Goal: Information Seeking & Learning: Learn about a topic

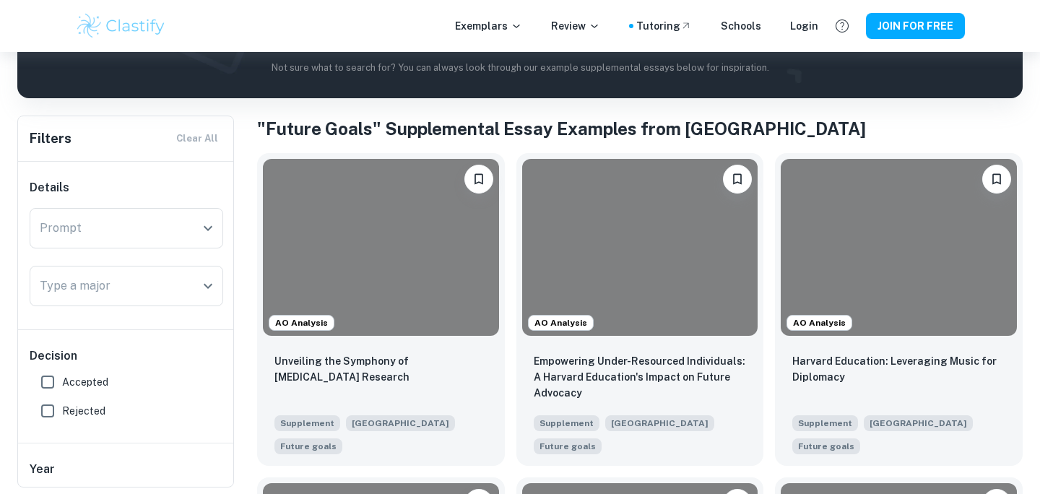
scroll to position [226, 0]
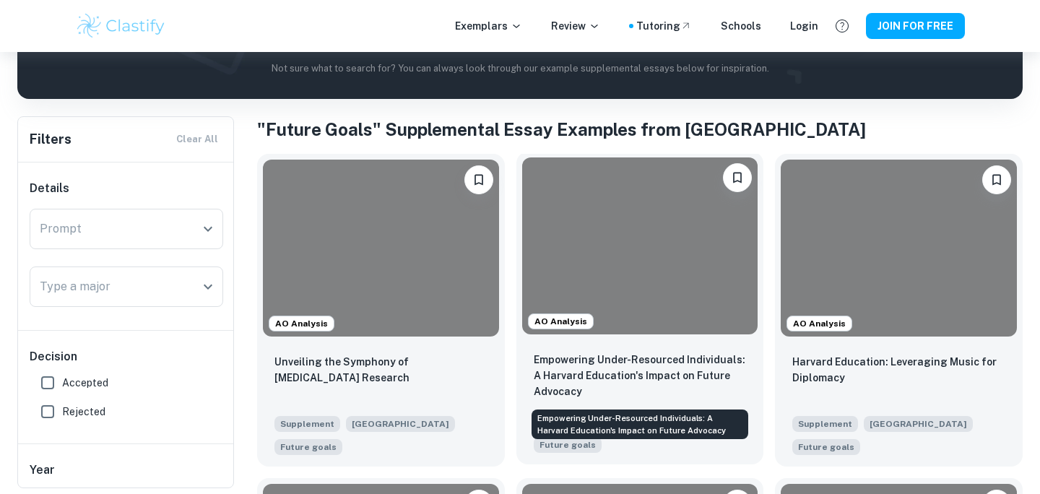
click at [685, 354] on p "Empowering Under-Resourced Individuals: A Harvard Education's Impact on Future …" at bounding box center [640, 376] width 213 height 48
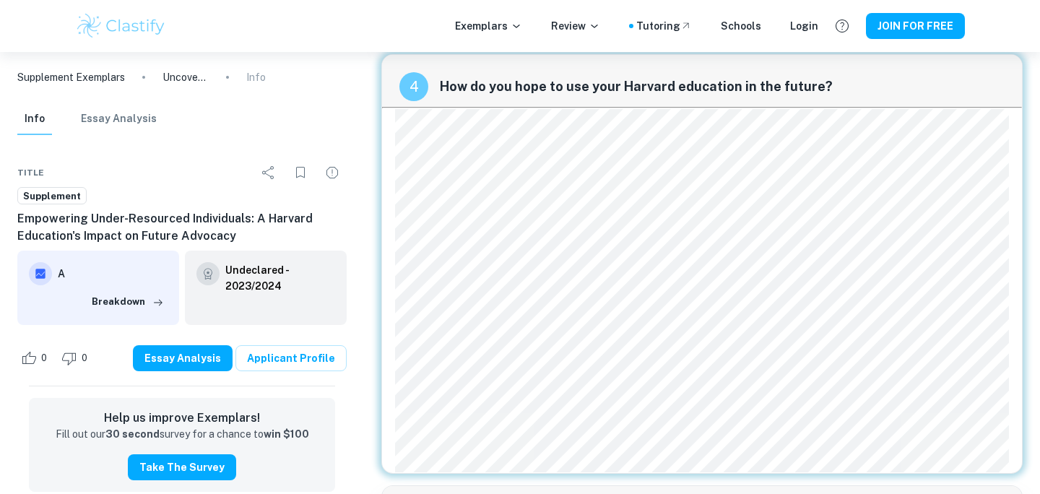
scroll to position [1424, 0]
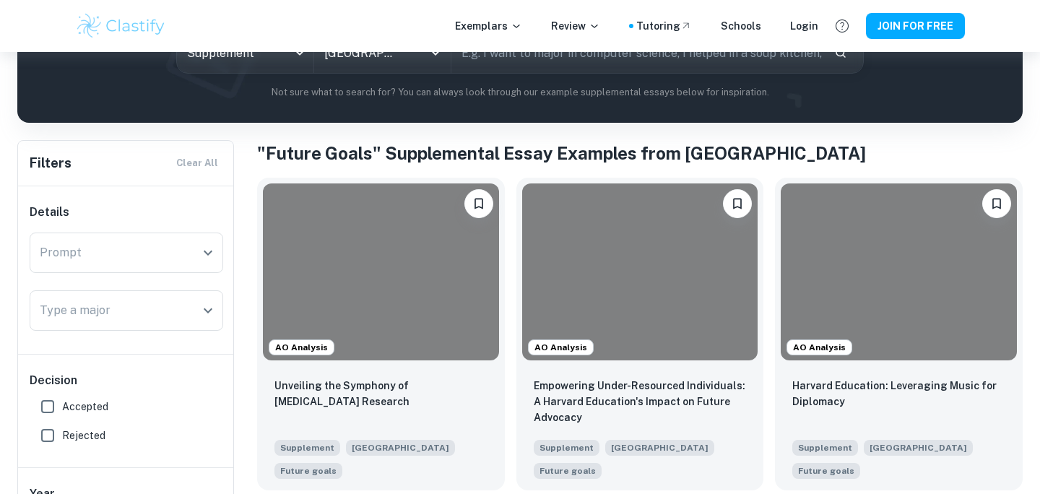
scroll to position [246, 0]
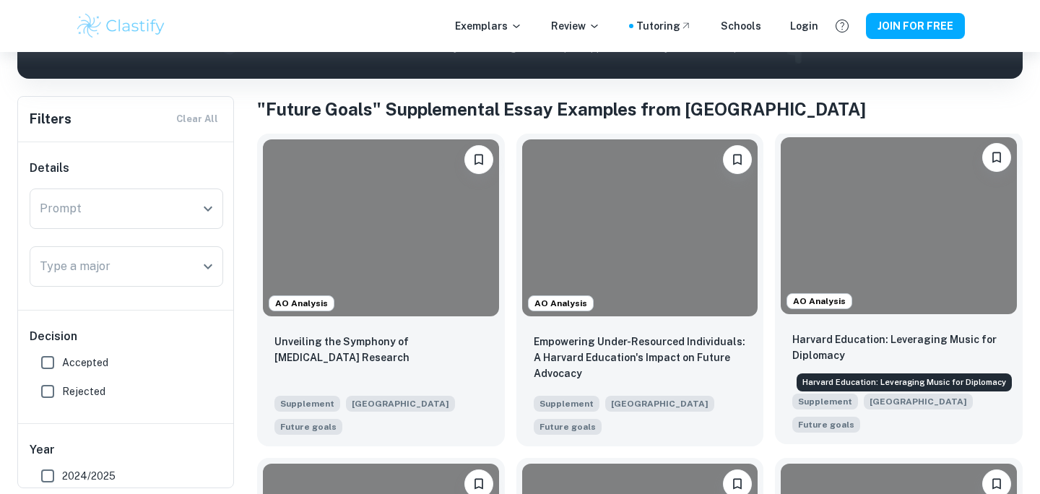
click at [886, 336] on p "Harvard Education: Leveraging Music for Diplomacy" at bounding box center [898, 348] width 213 height 32
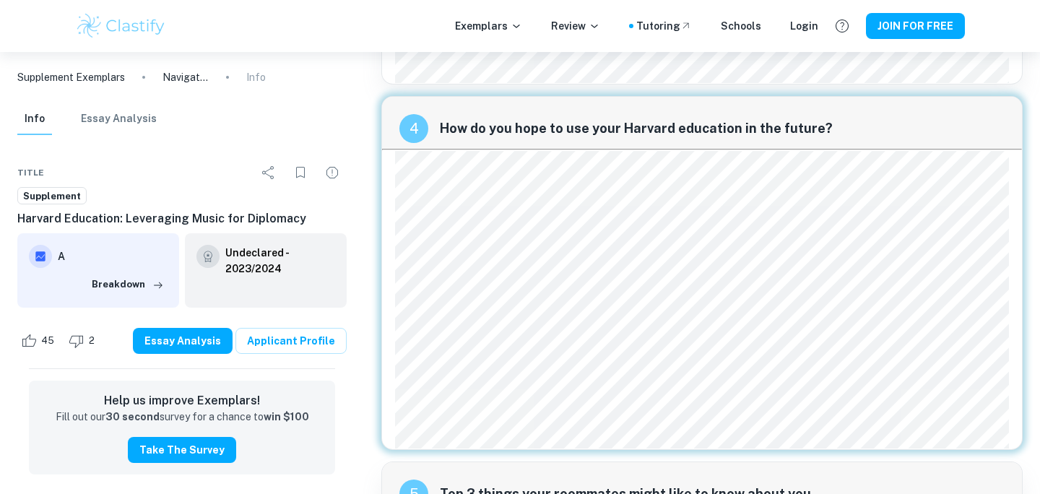
scroll to position [1239, 0]
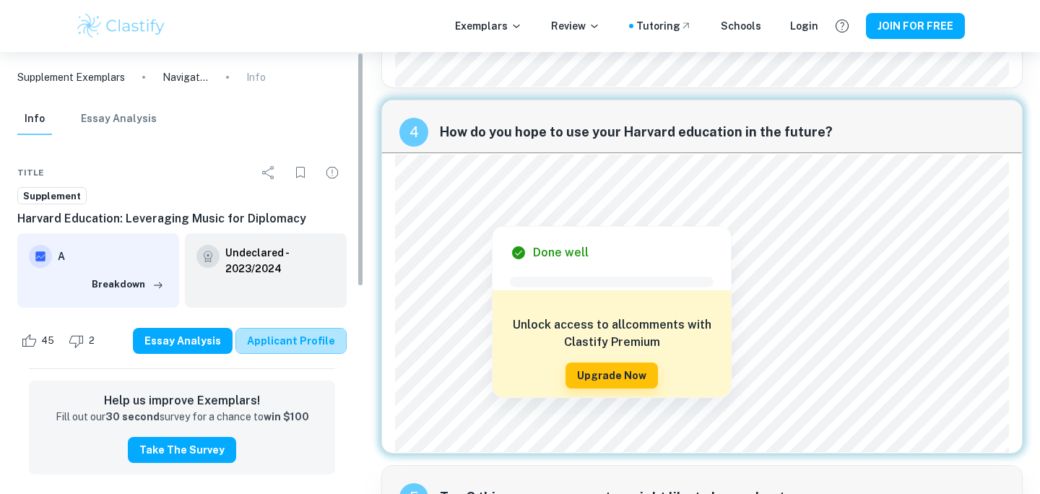
click at [319, 337] on link "Applicant Profile" at bounding box center [290, 341] width 111 height 26
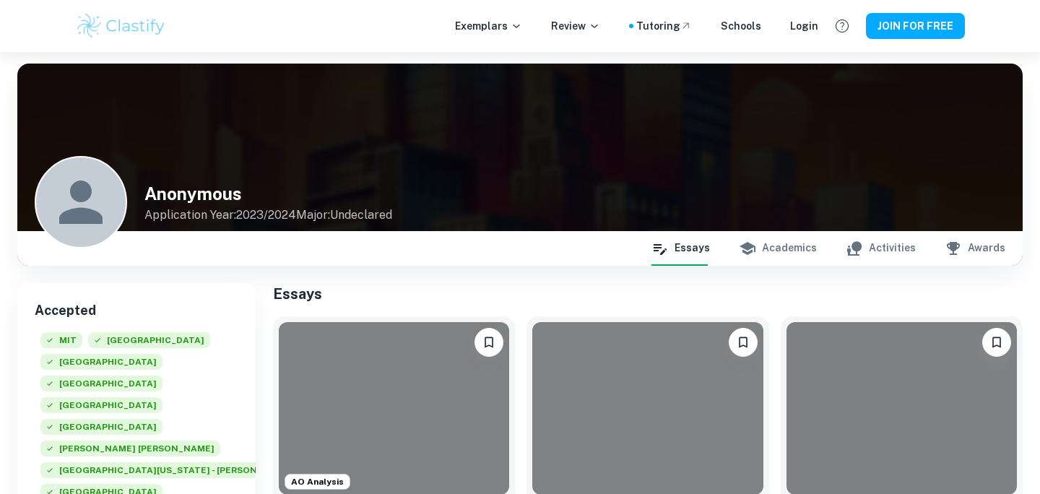
click at [808, 254] on button "Academics" at bounding box center [778, 248] width 78 height 35
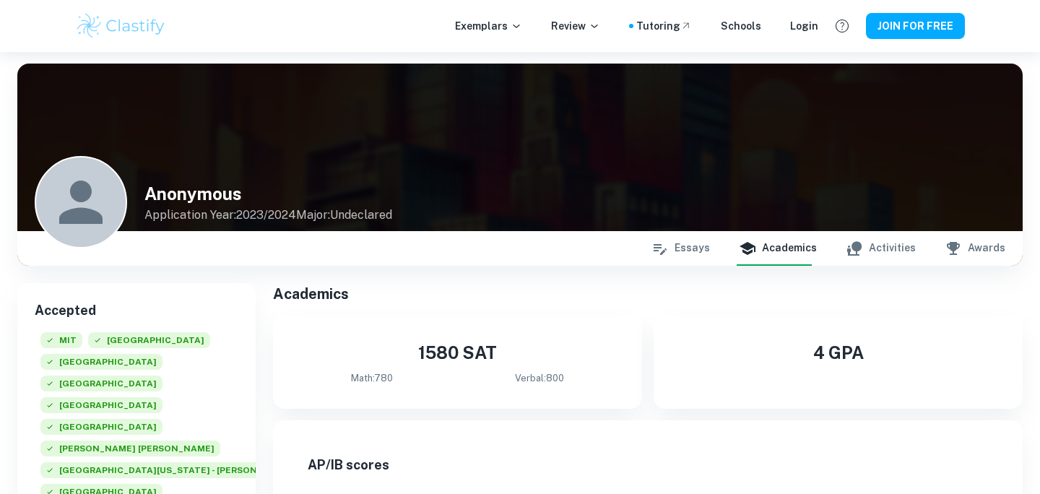
click at [863, 243] on icon "button" at bounding box center [854, 248] width 17 height 17
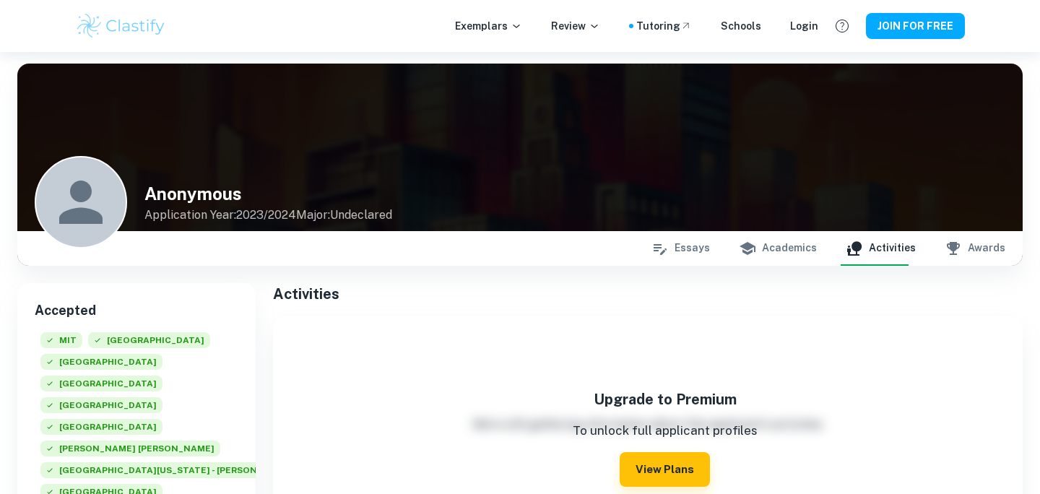
click at [682, 247] on button "Essays" at bounding box center [681, 248] width 59 height 35
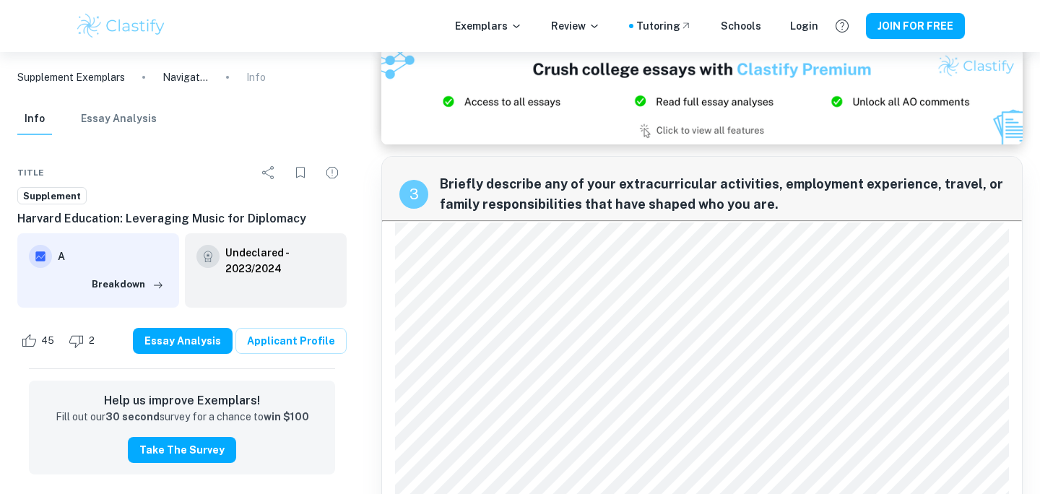
scroll to position [1606, 0]
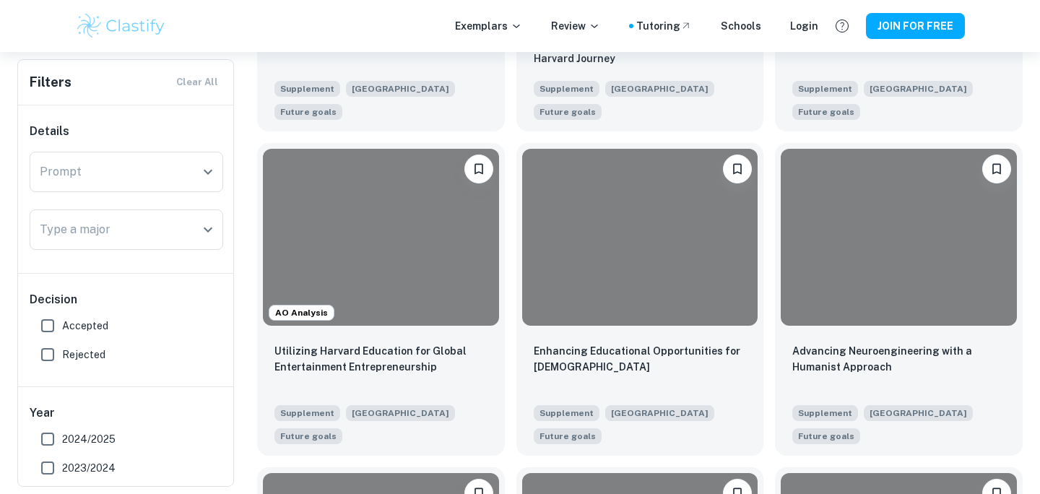
scroll to position [888, 0]
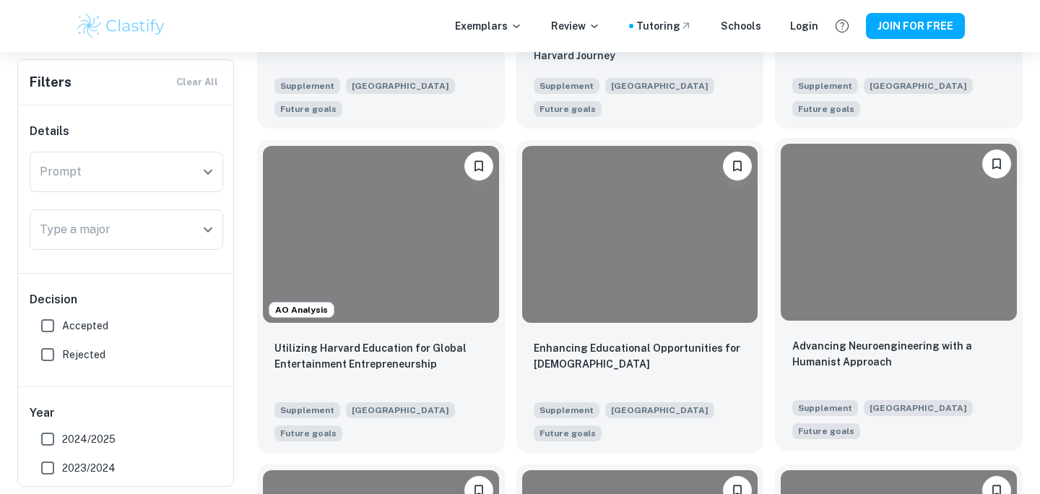
click at [903, 334] on div "Advancing Neuroengineering with a Humanist Approach Supplement Harvard Universi…" at bounding box center [899, 388] width 248 height 124
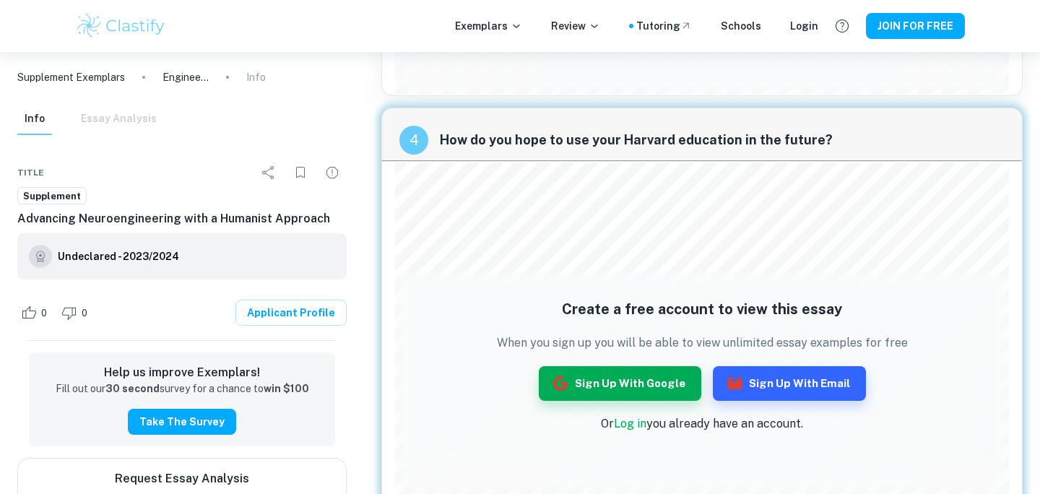
scroll to position [1494, 0]
click at [300, 317] on link "Applicant Profile" at bounding box center [290, 313] width 111 height 26
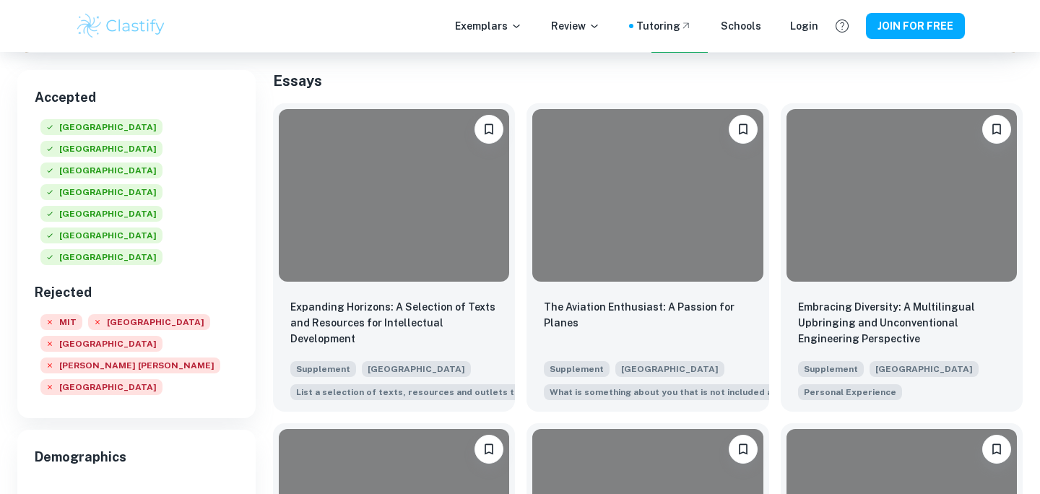
scroll to position [212, 0]
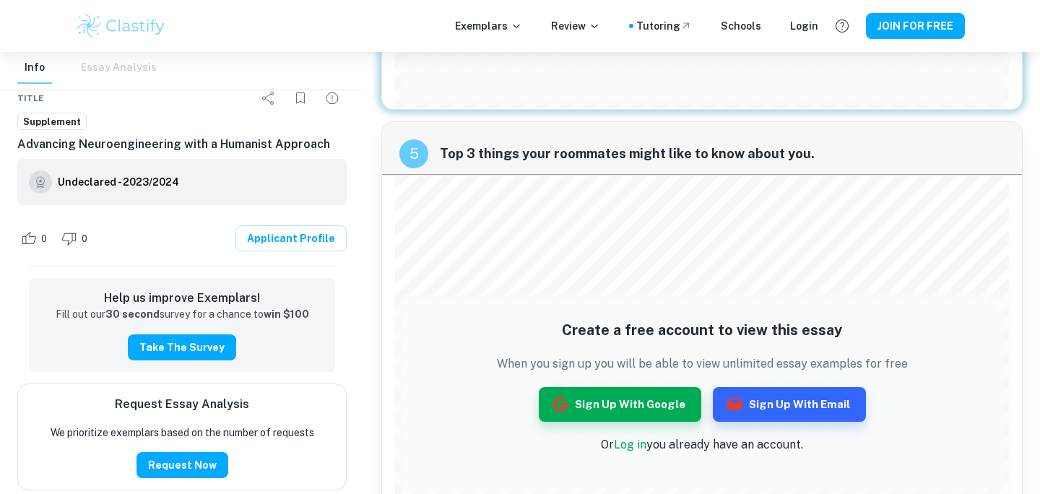
scroll to position [1923, 0]
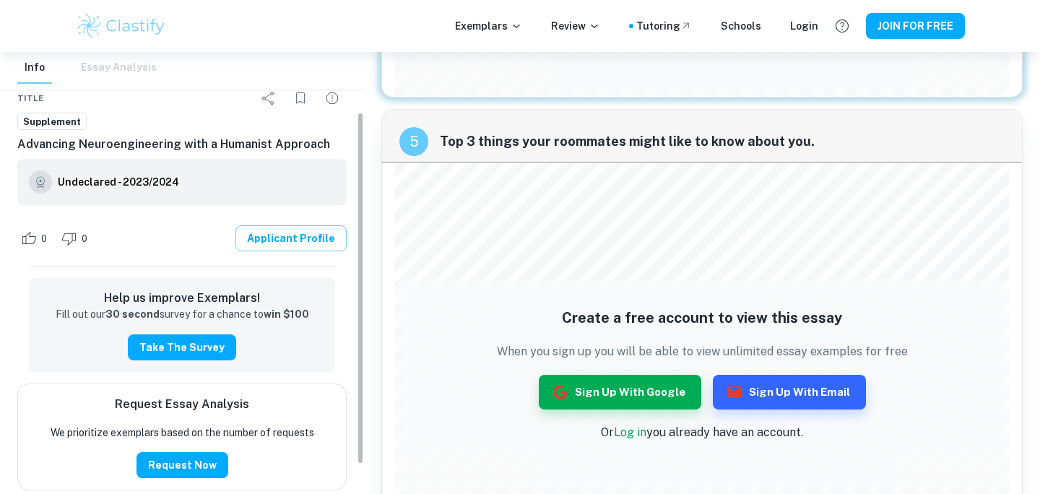
click at [276, 248] on link "Applicant Profile" at bounding box center [290, 238] width 111 height 26
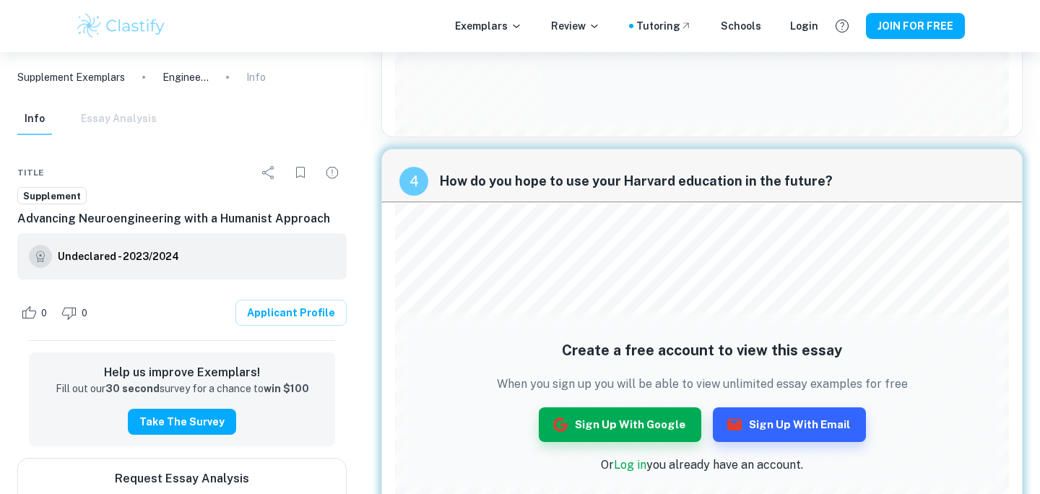
scroll to position [1312, 0]
